Goal: Find specific page/section: Locate a particular part of the current website

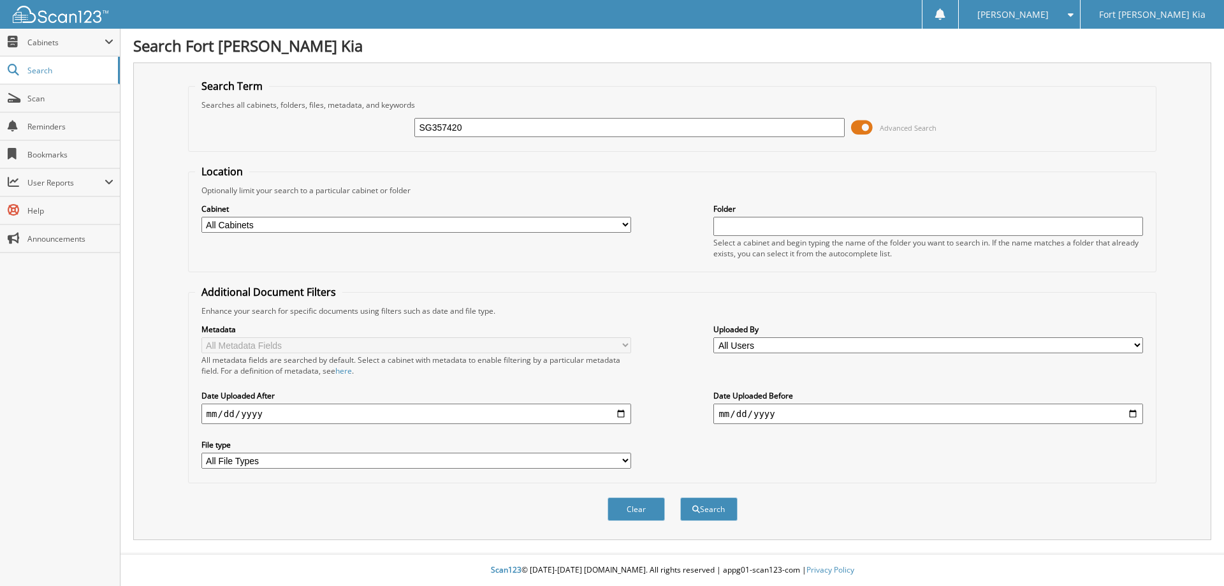
type input "SG357420"
click at [680, 497] on button "Search" at bounding box center [708, 509] width 57 height 24
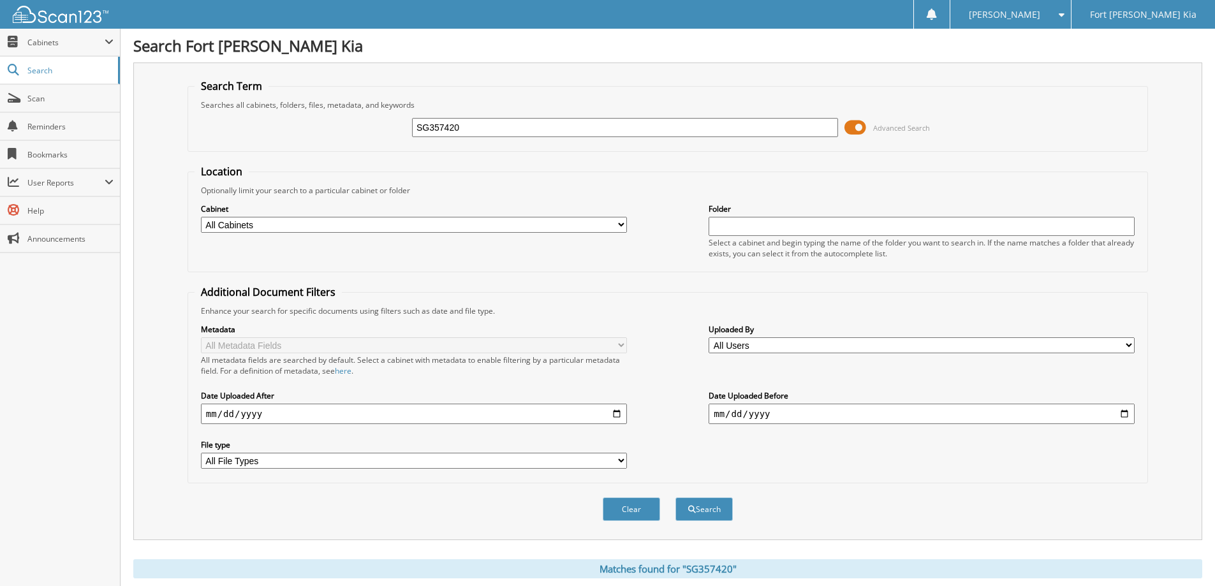
click at [857, 122] on span at bounding box center [855, 127] width 22 height 19
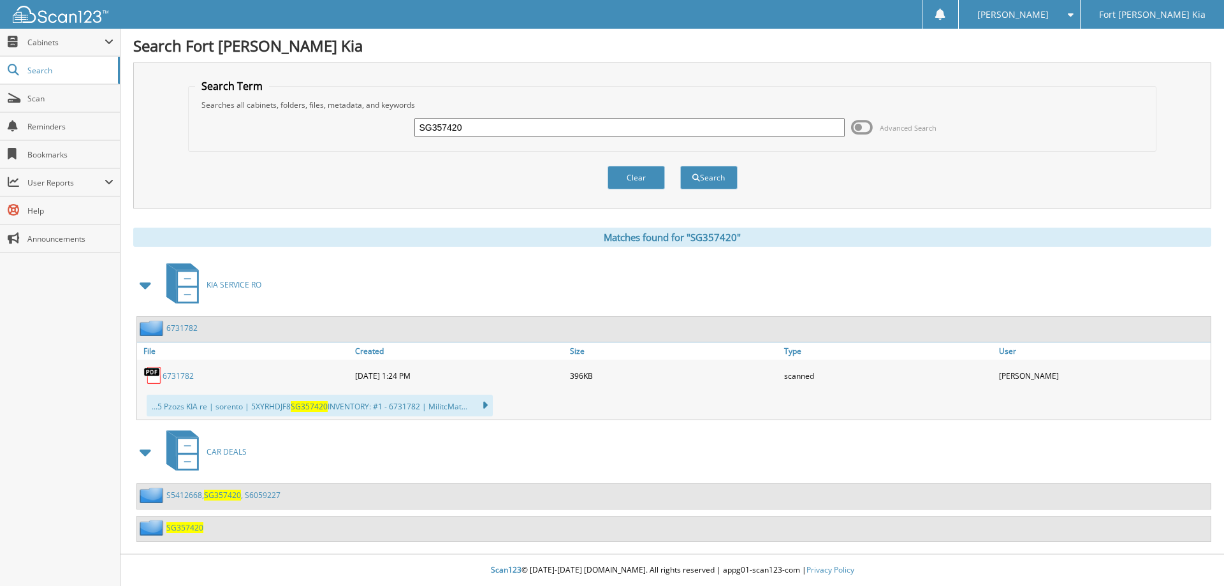
click at [147, 283] on span at bounding box center [146, 285] width 18 height 23
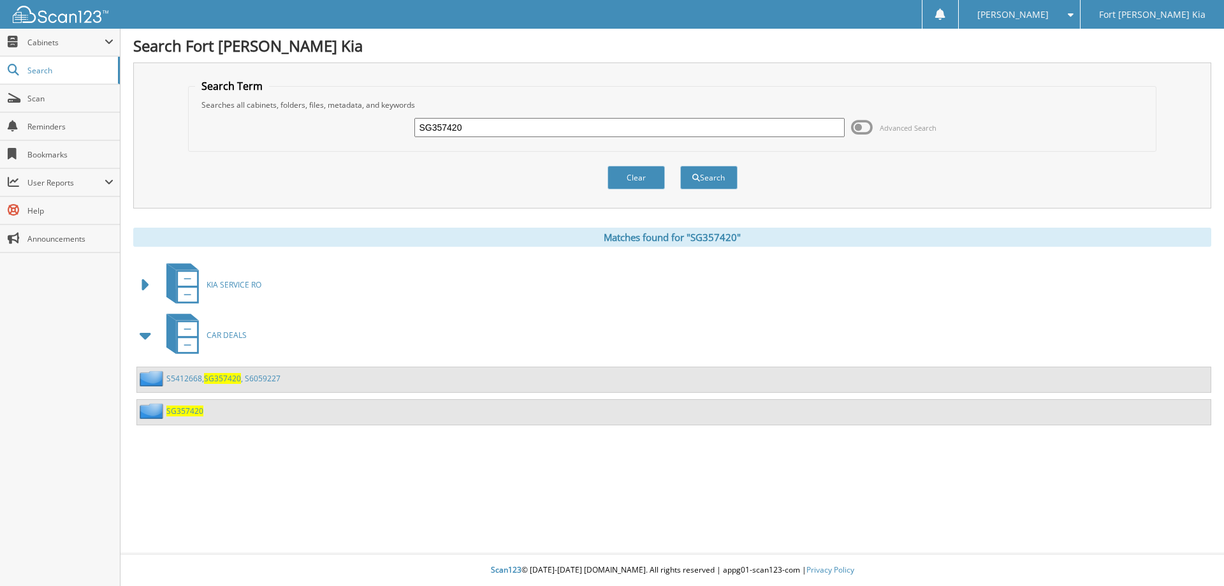
click at [210, 379] on span "SG357420" at bounding box center [222, 378] width 37 height 11
